Goal: Task Accomplishment & Management: Use online tool/utility

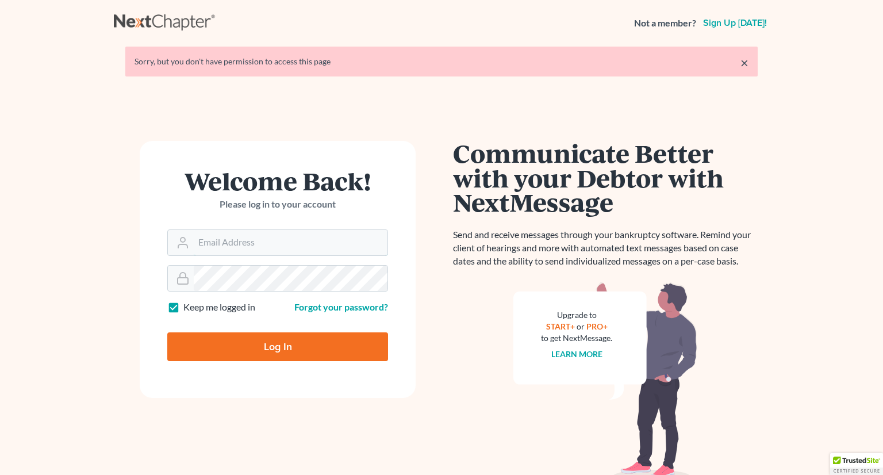
type input "[PERSON_NAME][EMAIL_ADDRESS][DOMAIN_NAME]"
click at [260, 350] on input "Log In" at bounding box center [277, 346] width 221 height 29
type input "Thinking..."
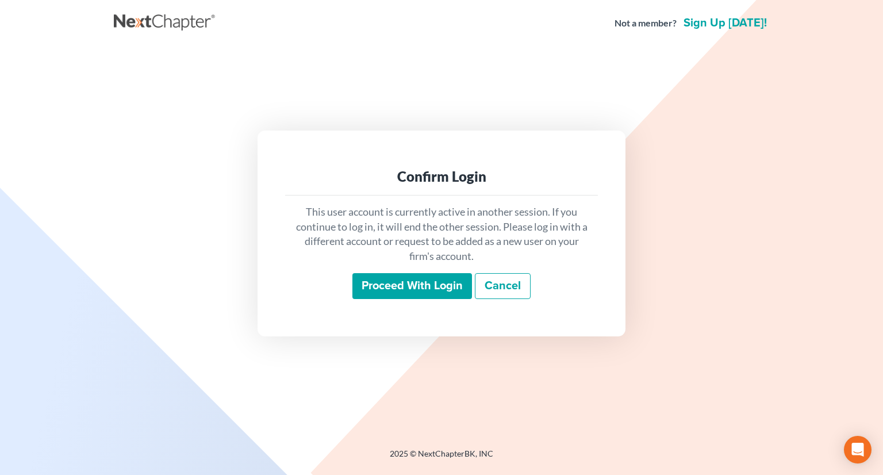
click at [397, 276] on input "Proceed with login" at bounding box center [412, 286] width 120 height 26
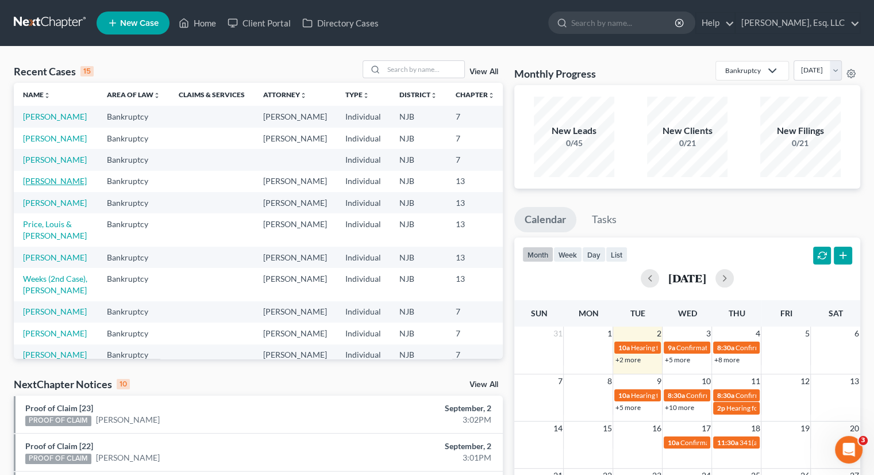
click at [33, 186] on link "[PERSON_NAME]" at bounding box center [55, 181] width 64 height 10
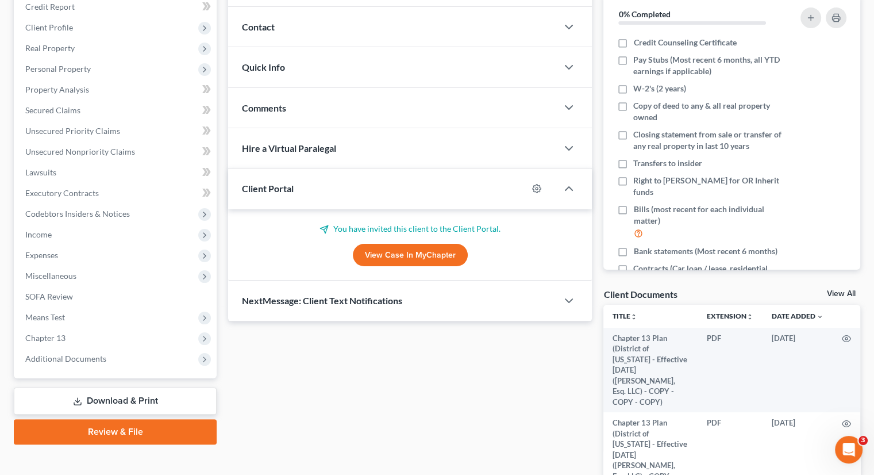
scroll to position [265, 0]
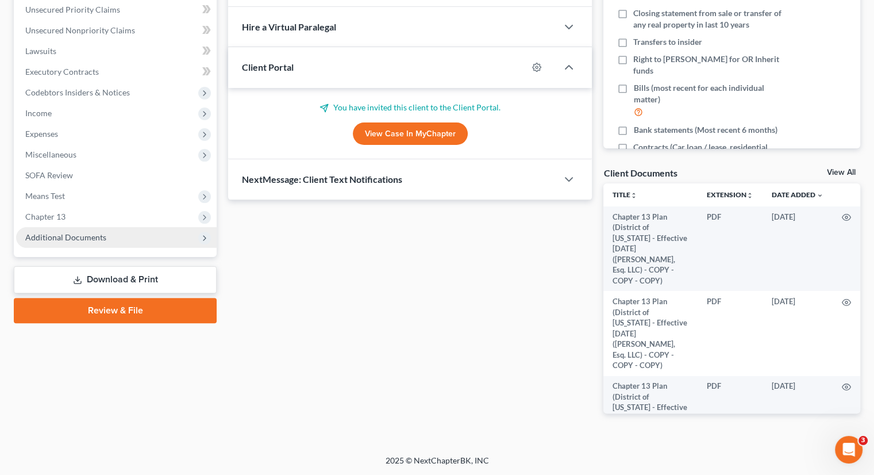
click at [78, 241] on span "Additional Documents" at bounding box center [116, 237] width 201 height 21
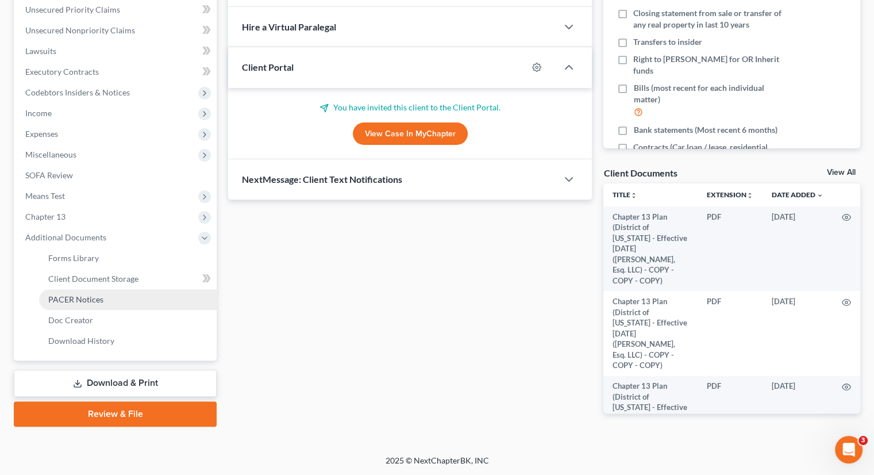
click at [96, 299] on span "PACER Notices" at bounding box center [75, 299] width 55 height 10
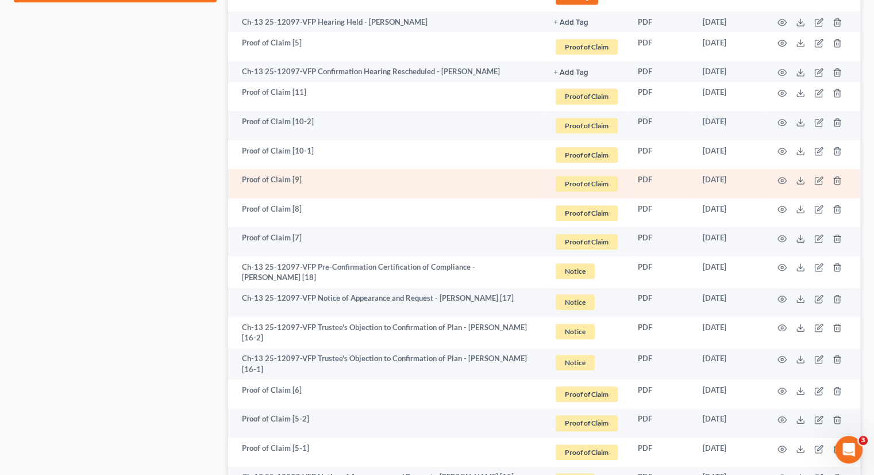
scroll to position [690, 0]
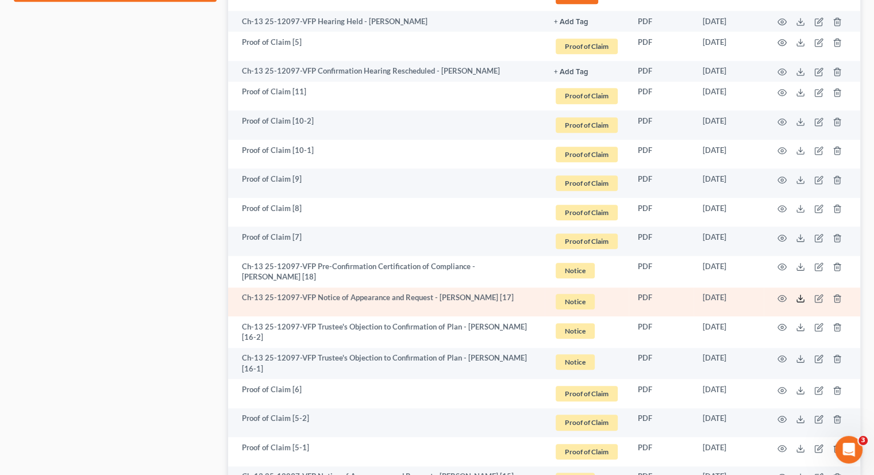
click at [801, 296] on icon at bounding box center [800, 298] width 9 height 9
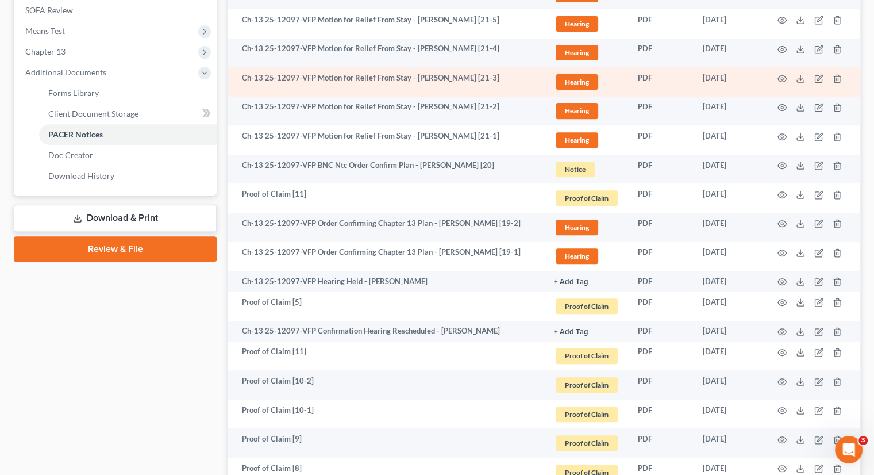
scroll to position [345, 0]
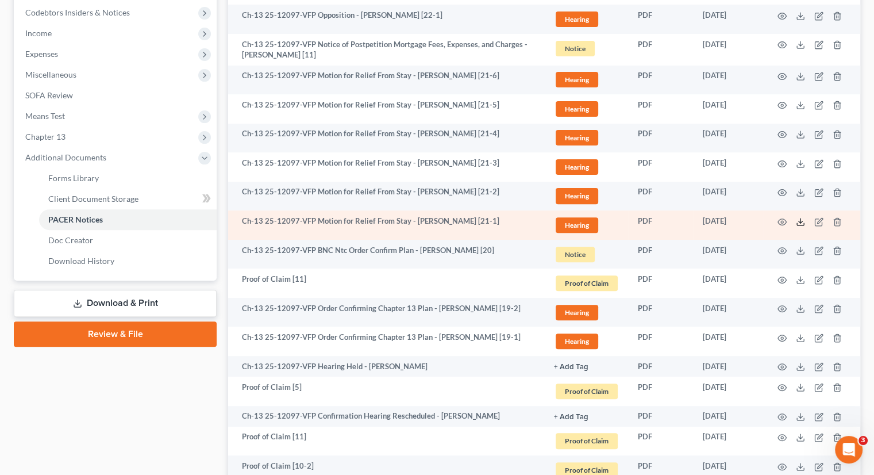
click at [802, 221] on icon at bounding box center [800, 221] width 9 height 9
